Goal: Information Seeking & Learning: Learn about a topic

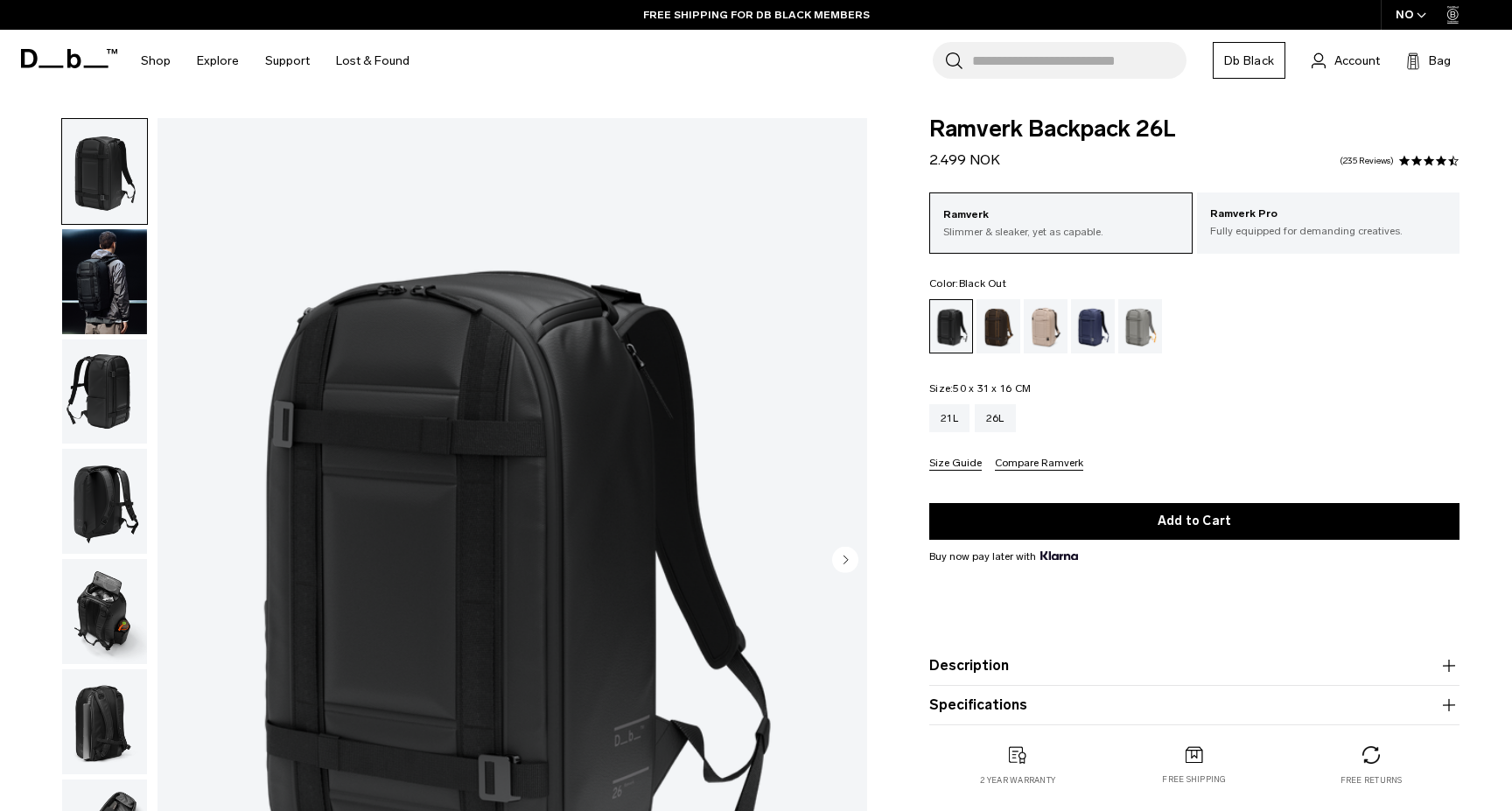
click at [851, 557] on circle "Next slide" at bounding box center [845, 559] width 26 height 26
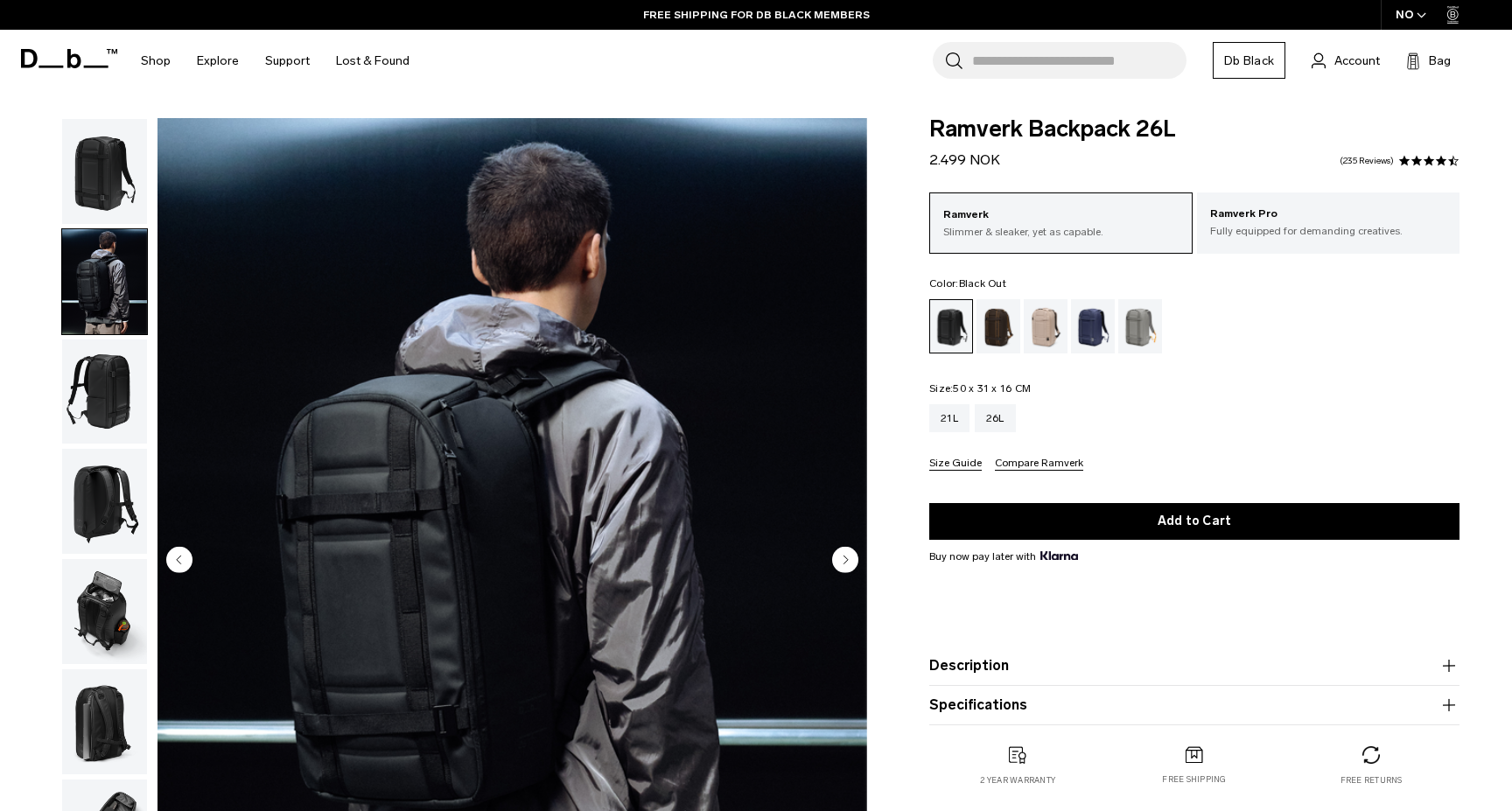
click at [851, 557] on circle "Next slide" at bounding box center [845, 559] width 26 height 26
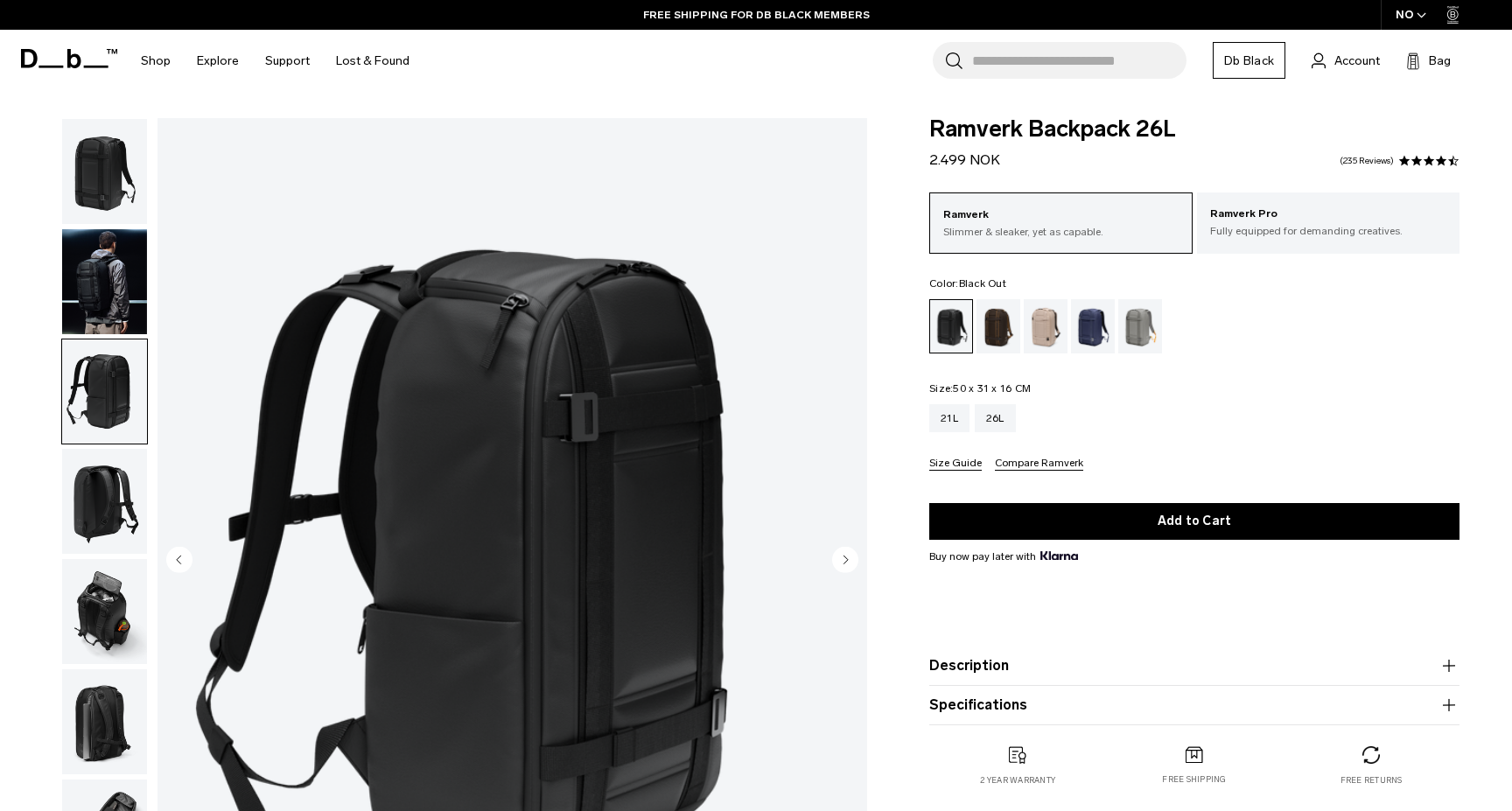
click at [851, 557] on circle "Next slide" at bounding box center [845, 559] width 26 height 26
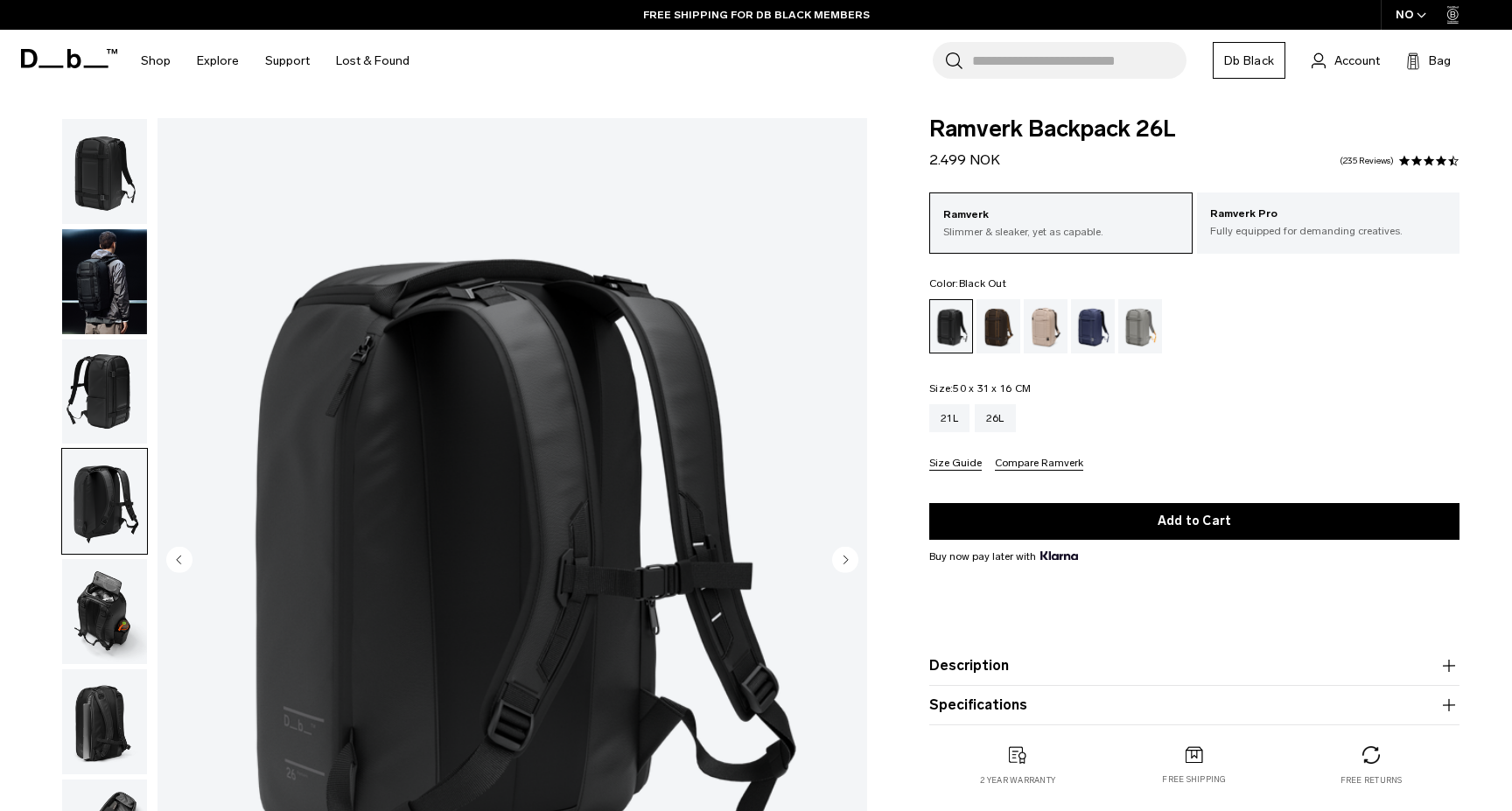
click at [851, 557] on circle "Next slide" at bounding box center [845, 559] width 26 height 26
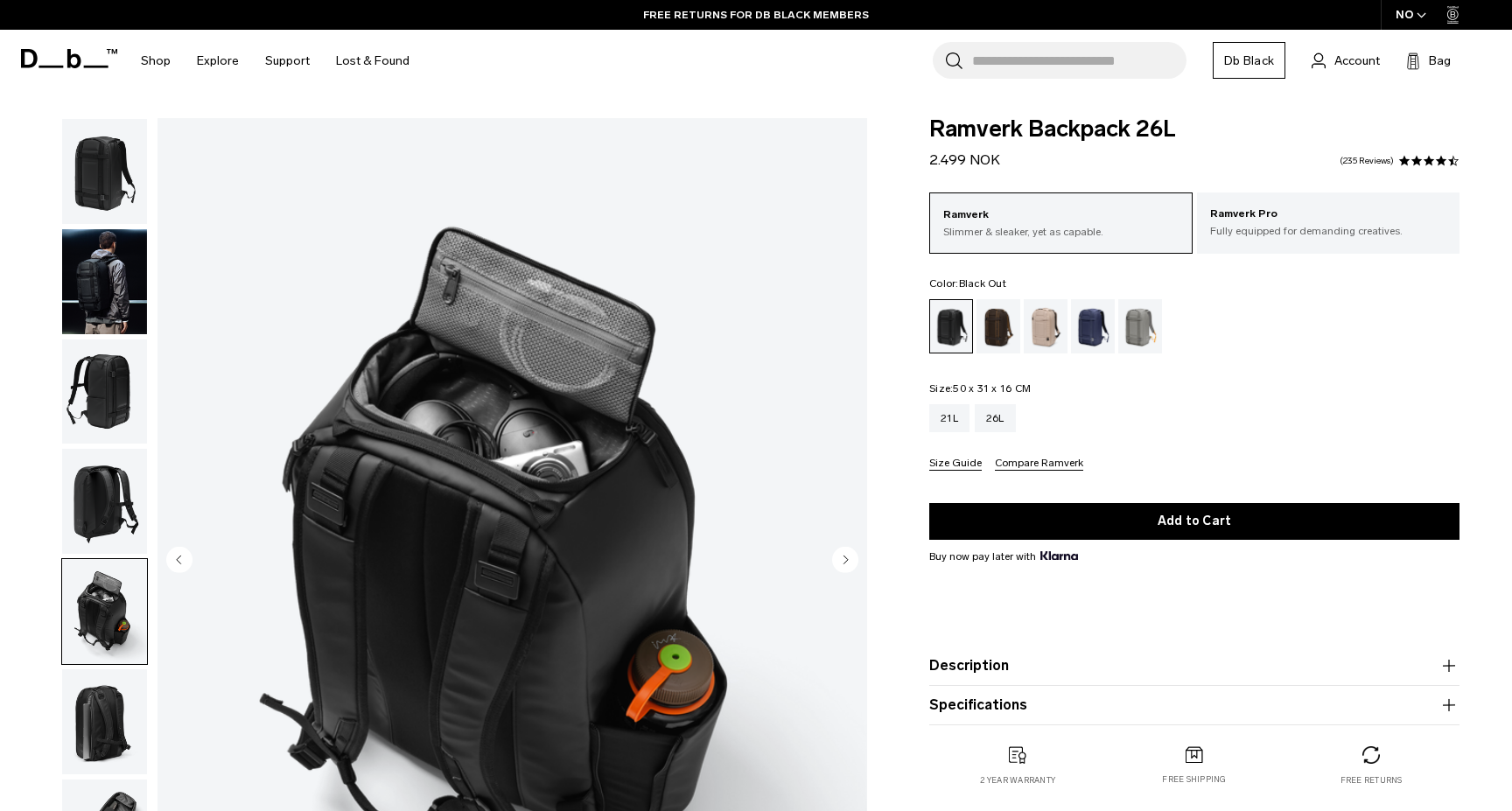
click at [980, 662] on button "Description" at bounding box center [1193, 665] width 530 height 21
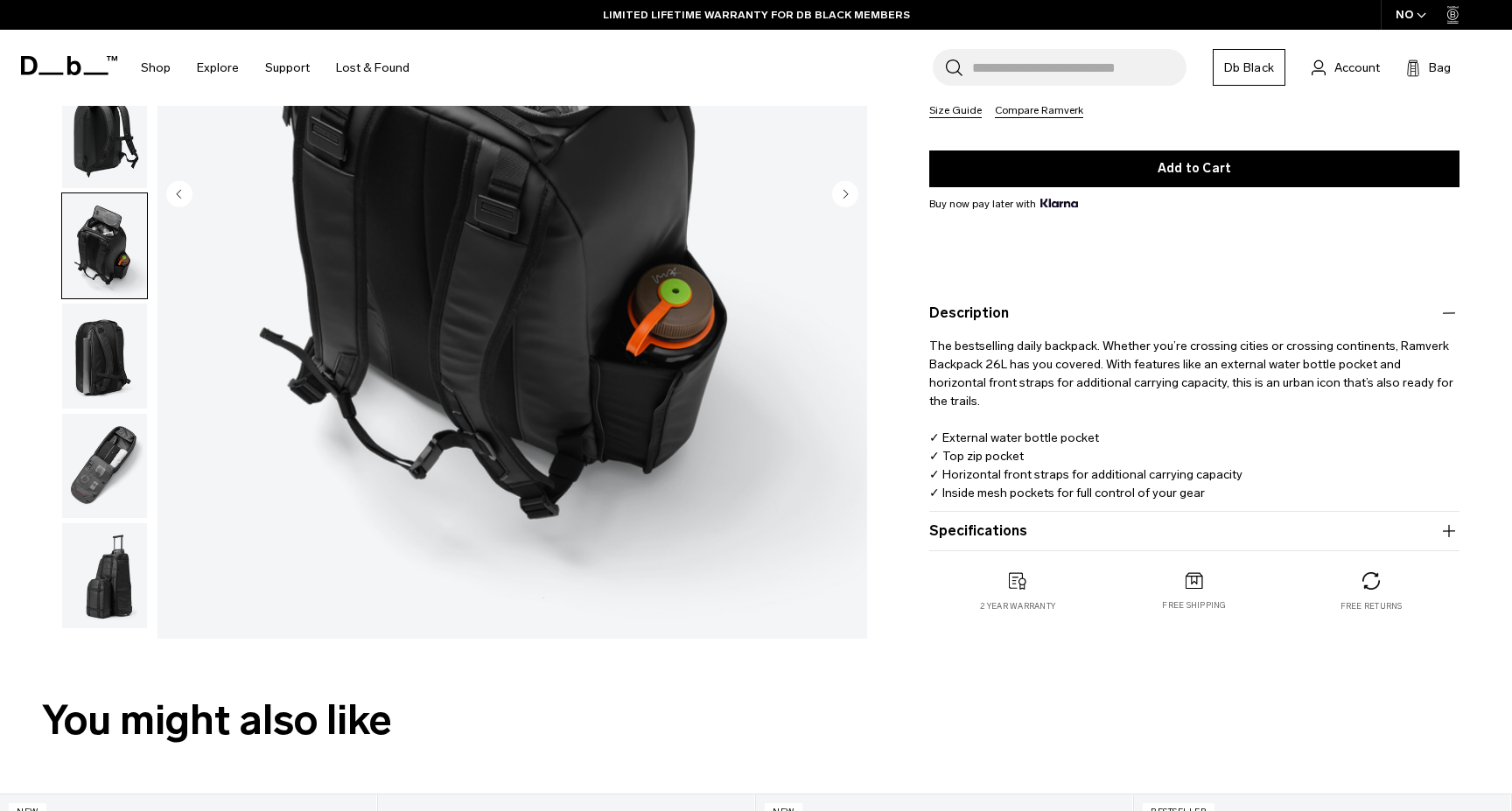
scroll to position [367, 0]
click at [1104, 378] on p "The bestselling daily backpack. Whether you’re crossing cities or crossing cont…" at bounding box center [1193, 420] width 530 height 197
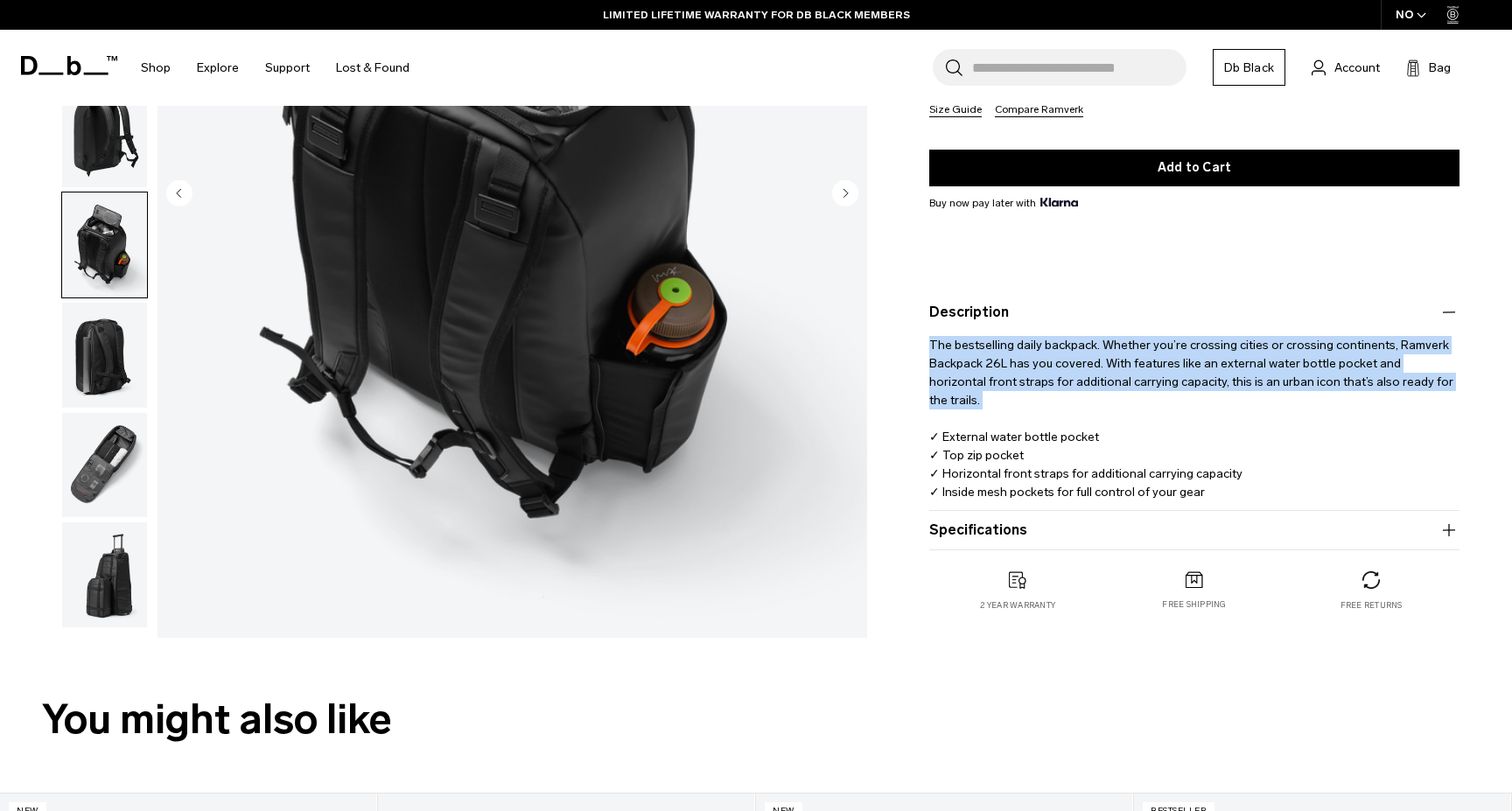
click at [1104, 378] on p "The bestselling daily backpack. Whether you’re crossing cities or crossing cont…" at bounding box center [1193, 420] width 530 height 197
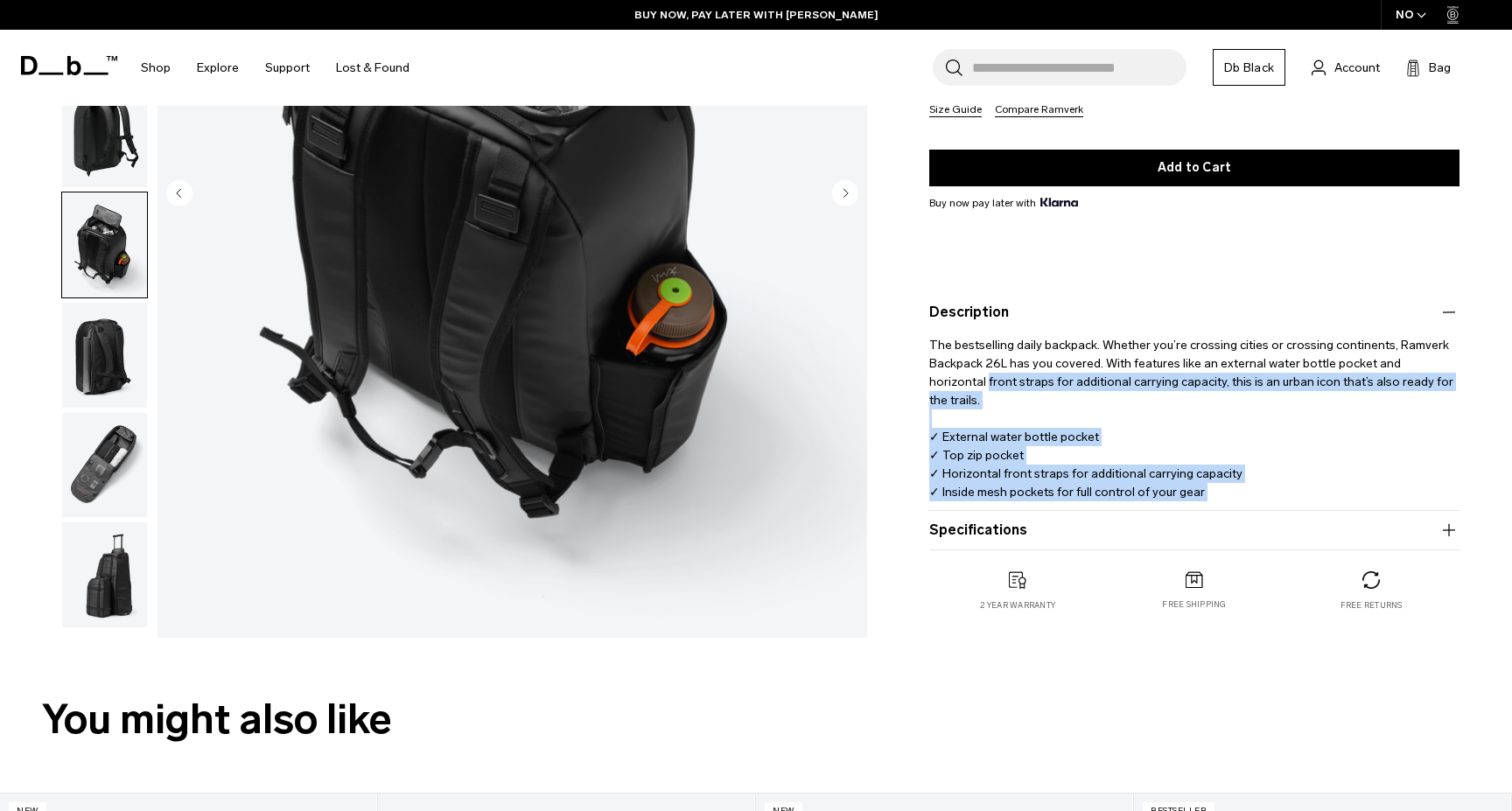
drag, startPoint x: 1102, startPoint y: 496, endPoint x: 925, endPoint y: 383, distance: 210.0
click at [925, 383] on div "Ramverk Backpack 26L 2.499 NOK 4.5 star rating 235 Reviews Ramverk Slimmer & sl…" at bounding box center [1194, 205] width 635 height 882
drag, startPoint x: 931, startPoint y: 306, endPoint x: 1139, endPoint y: 418, distance: 236.2
click at [1139, 418] on product-accordion "Description The bestselling daily backpack. Whether you’re crossing cities or c…" at bounding box center [1193, 402] width 530 height 218
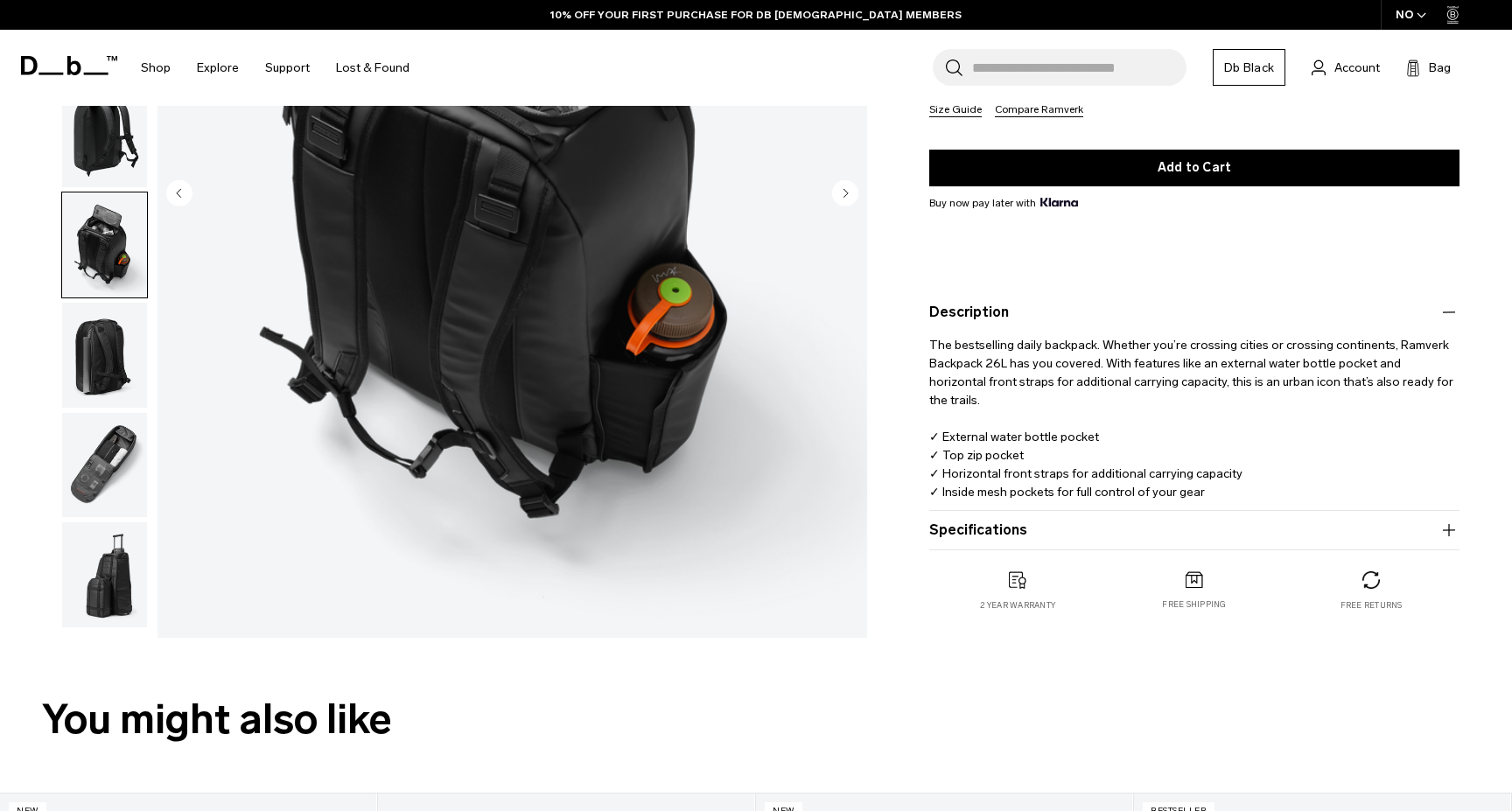
click at [1127, 490] on p "The bestselling daily backpack. Whether you’re crossing cities or crossing cont…" at bounding box center [1193, 420] width 530 height 197
click at [1104, 545] on product-accordion "Specifications Volume 26 Litres Dimensions 50 x 31 x 16 CM (H x W x D) Weight 1…" at bounding box center [1193, 530] width 530 height 39
click at [1092, 524] on button "Specifications" at bounding box center [1193, 529] width 530 height 21
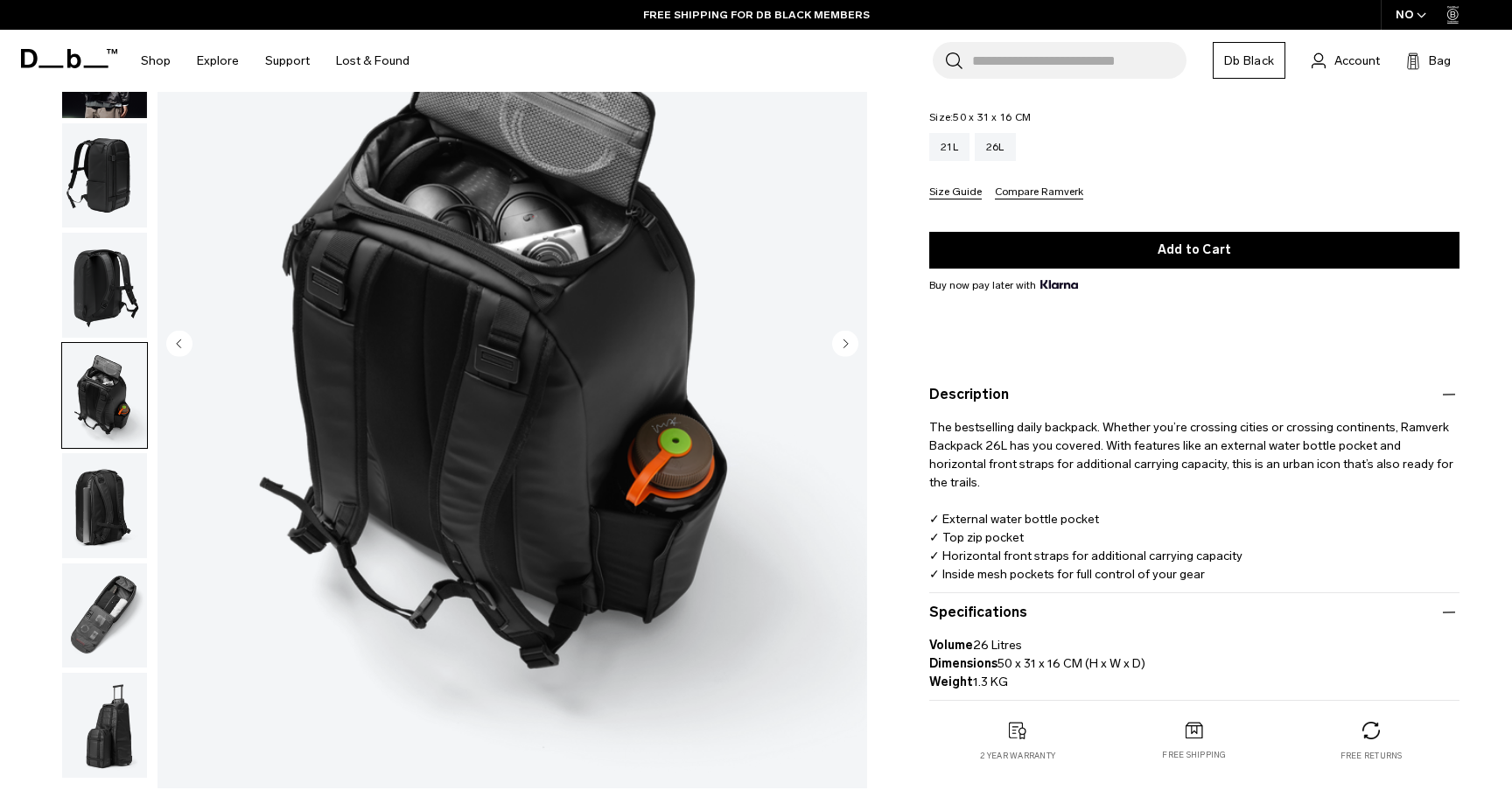
scroll to position [0, 0]
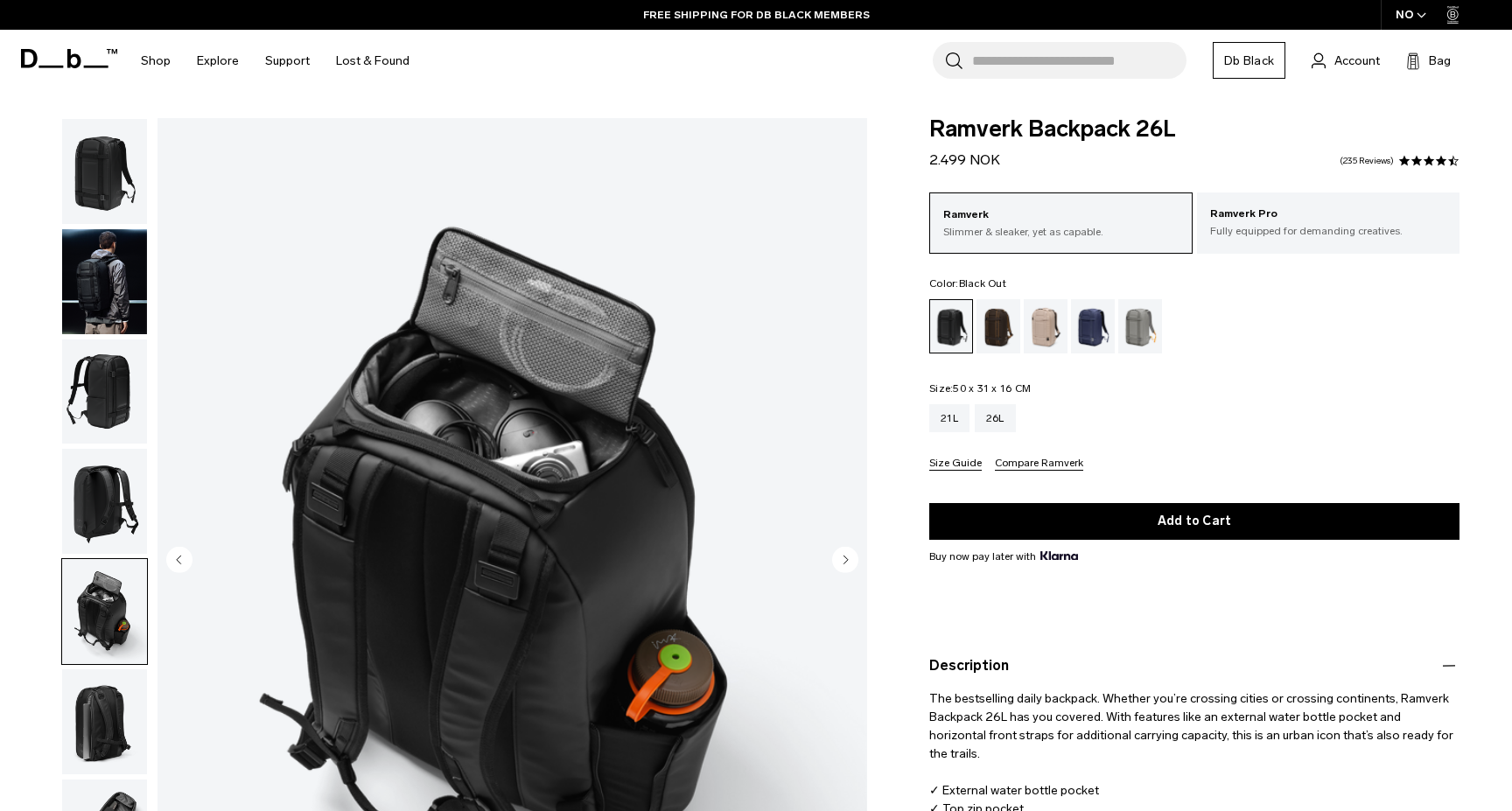
drag, startPoint x: 920, startPoint y: 123, endPoint x: 1197, endPoint y: 470, distance: 444.0
click at [1197, 471] on div "Ramverk Backpack 26L 2.499 NOK 4.5 star rating 235 Reviews Ramverk Slimmer & sl…" at bounding box center [1194, 592] width 635 height 950
click at [1197, 470] on div "Size Guide Compare Ramverk" at bounding box center [1193, 463] width 530 height 13
drag, startPoint x: 1197, startPoint y: 470, endPoint x: 1095, endPoint y: 207, distance: 282.1
click at [1095, 207] on div "Ramverk Slimmer & sleaker, yet as capable. Ramverk Pro Fully equipped for deman…" at bounding box center [1193, 332] width 530 height 279
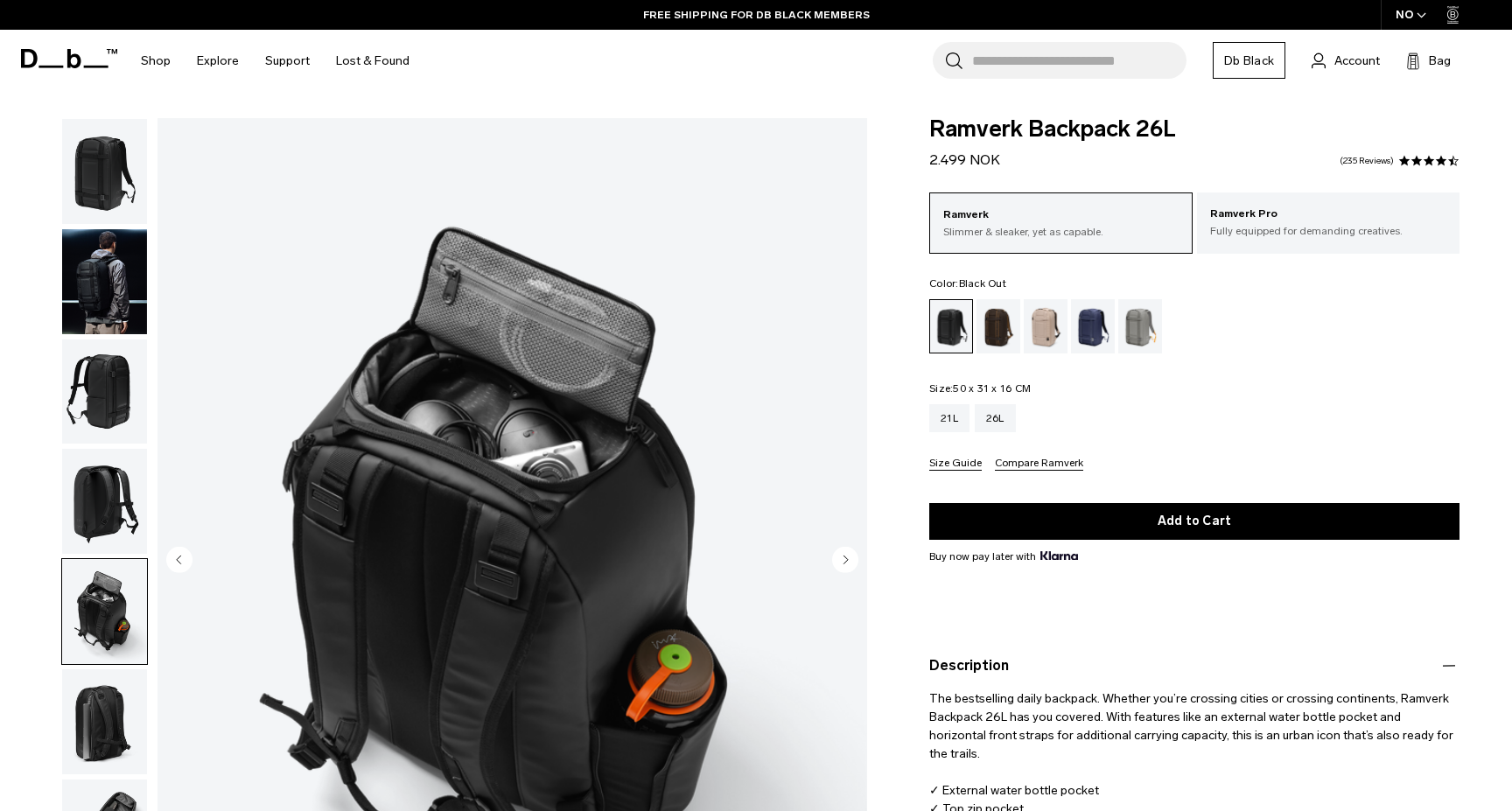
click at [1112, 385] on fieldset "Size: 50 x 31 x 16 CM Out of stock 21L 26L Size Guide Compare Ramverk" at bounding box center [1193, 427] width 530 height 88
